Goal: Information Seeking & Learning: Understand process/instructions

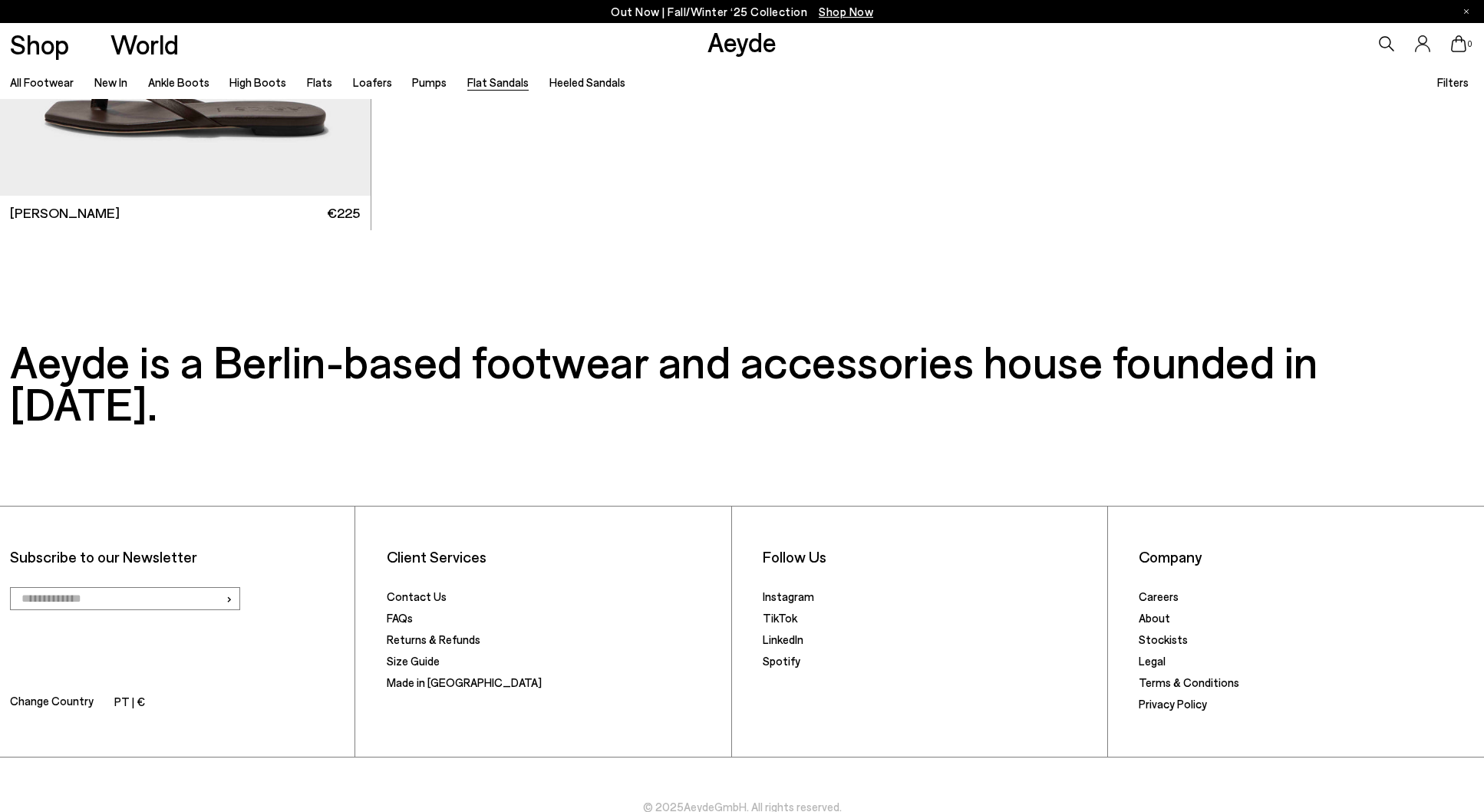
scroll to position [3365, 0]
click at [424, 655] on link "Size Guide" at bounding box center [413, 661] width 53 height 14
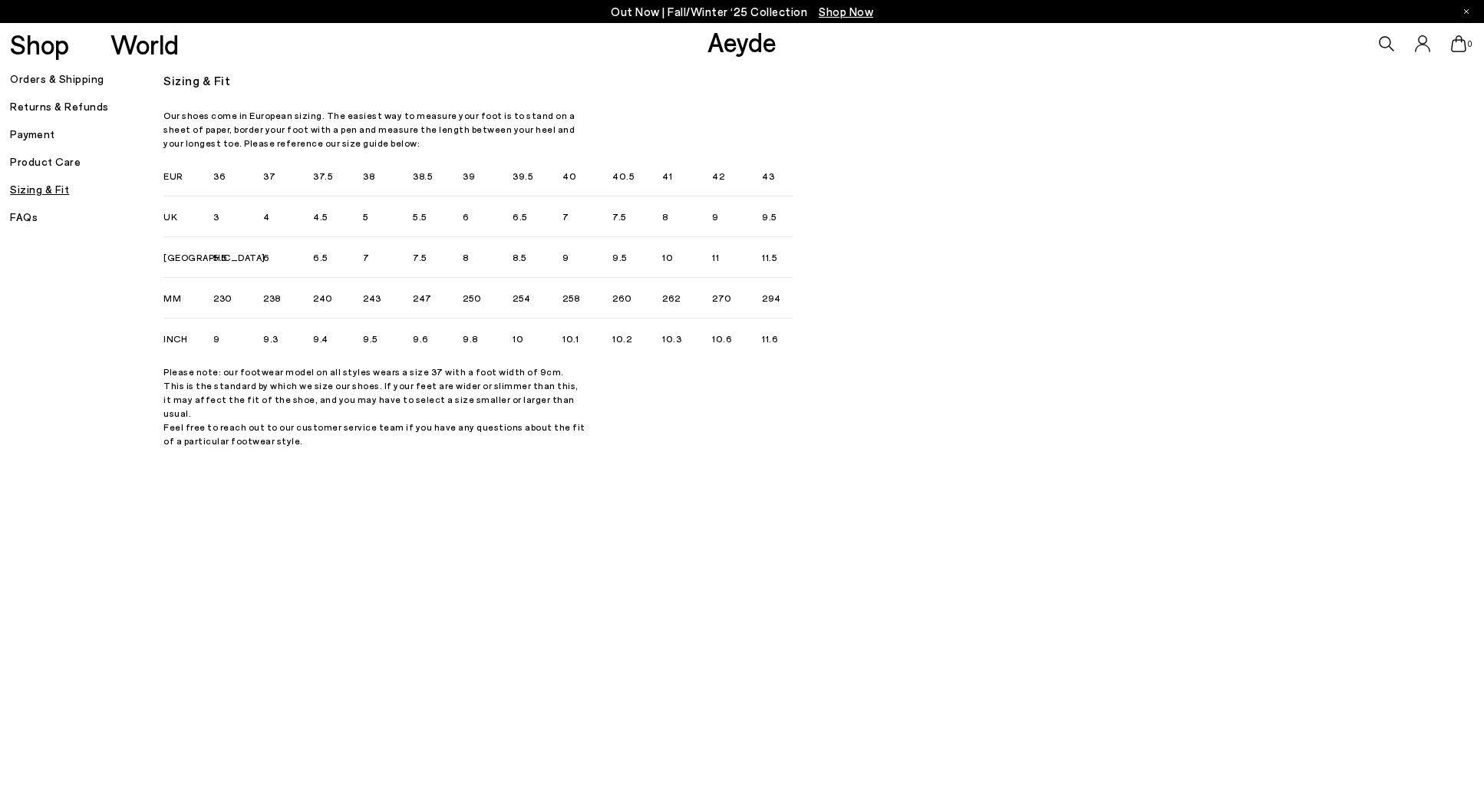
click at [1382, 43] on icon at bounding box center [1386, 43] width 15 height 15
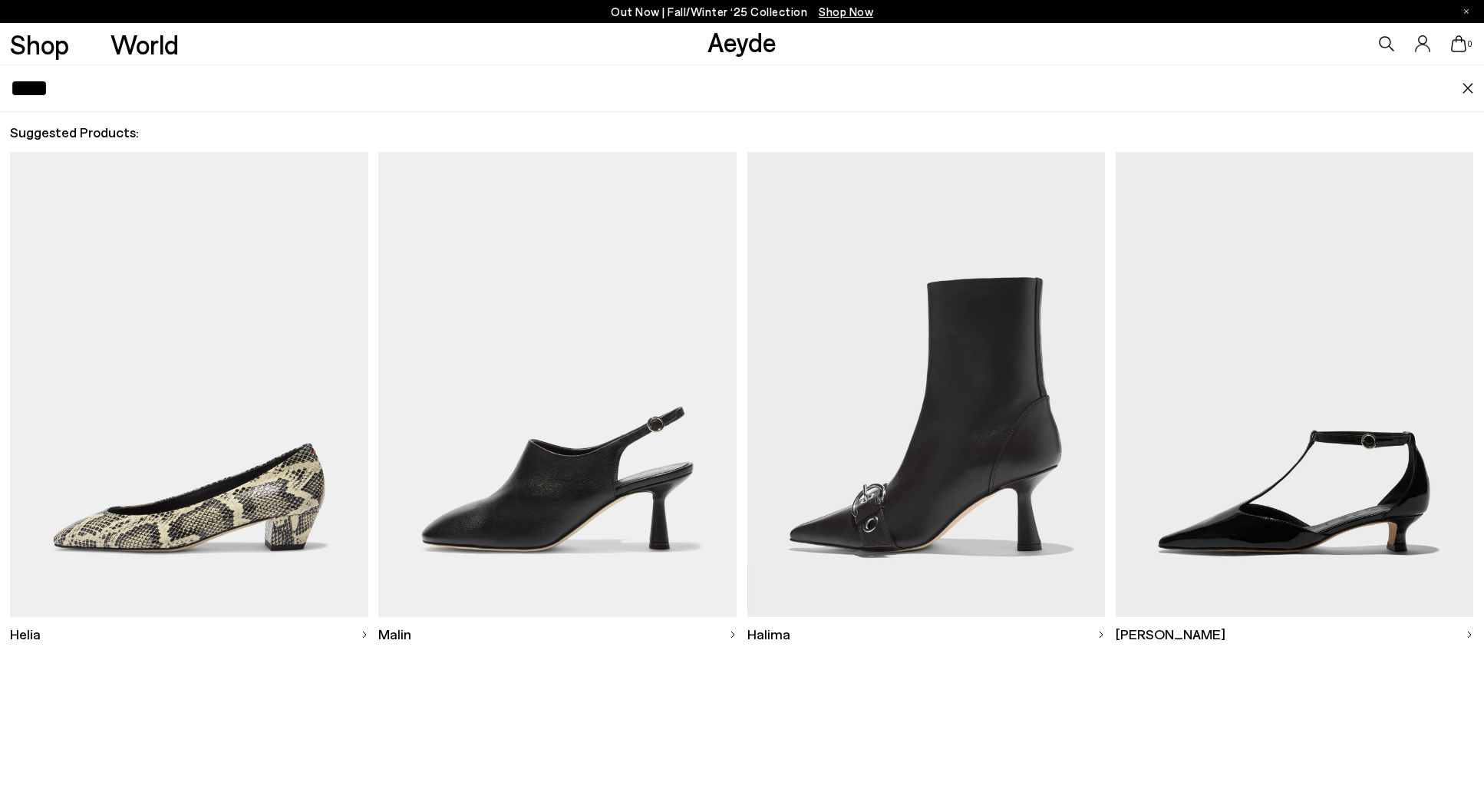
type input "****"
